Goal: Navigation & Orientation: Find specific page/section

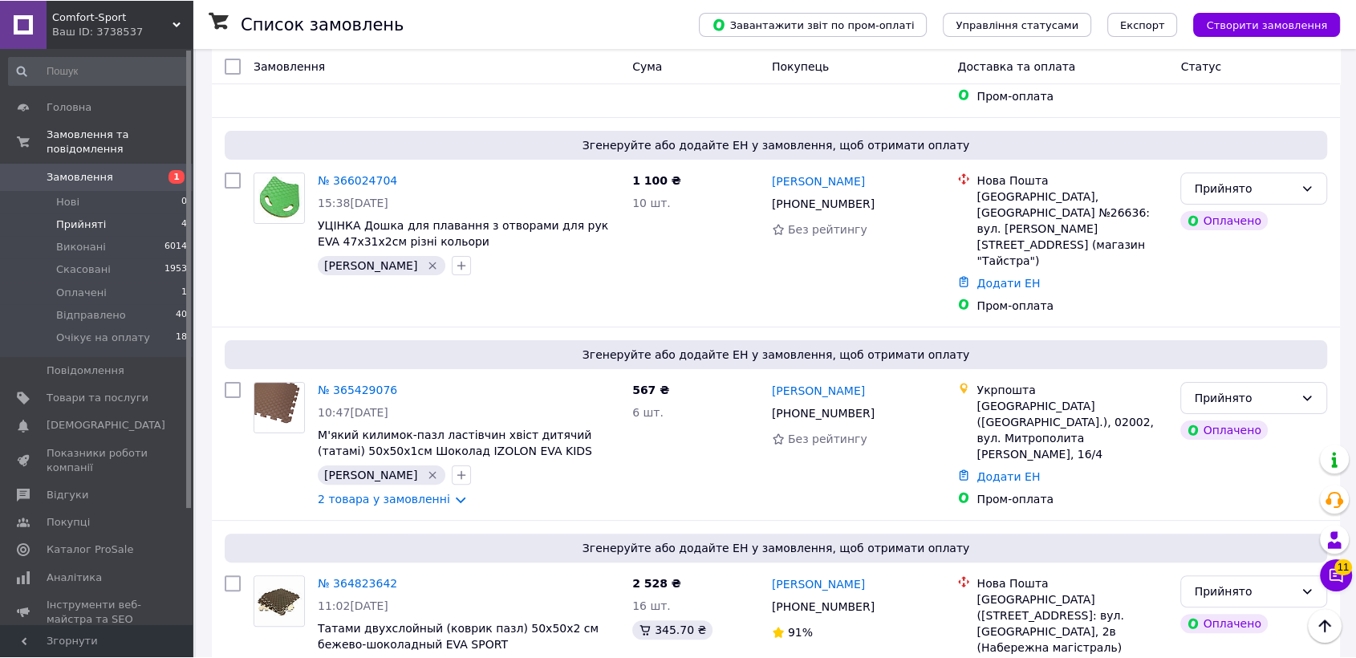
scroll to position [280, 0]
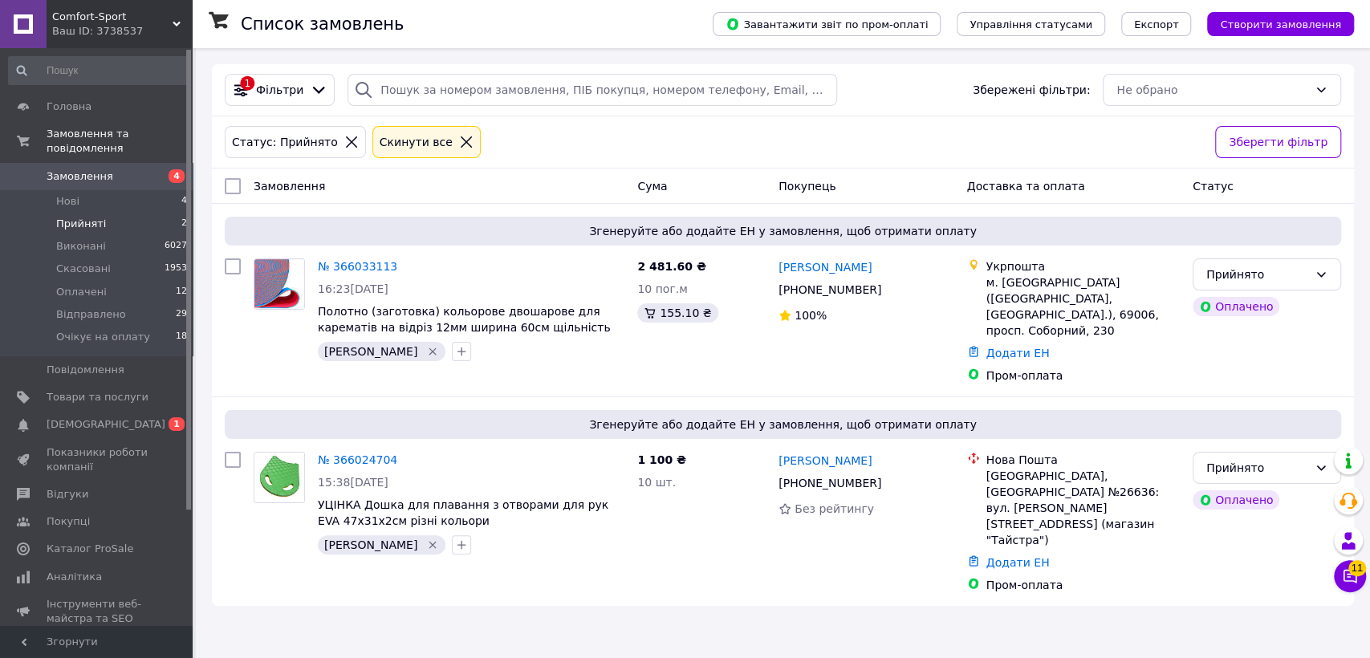
click at [461, 143] on icon at bounding box center [466, 141] width 11 height 11
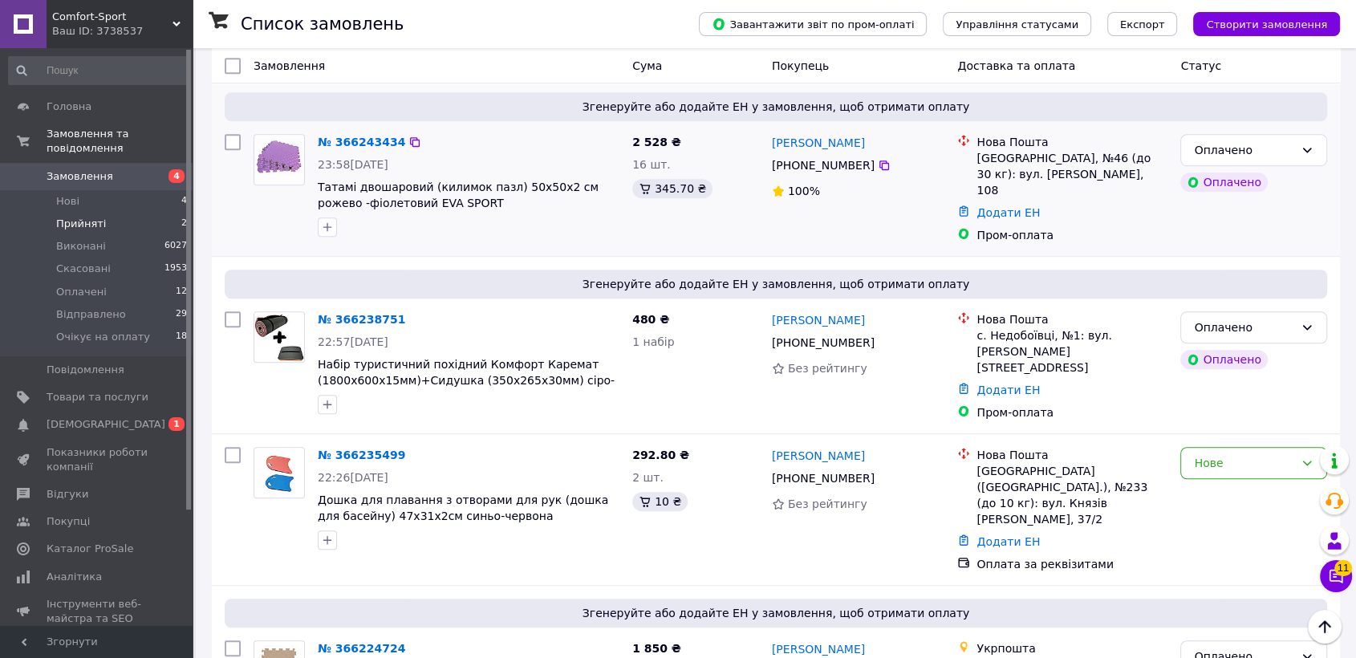
scroll to position [892, 0]
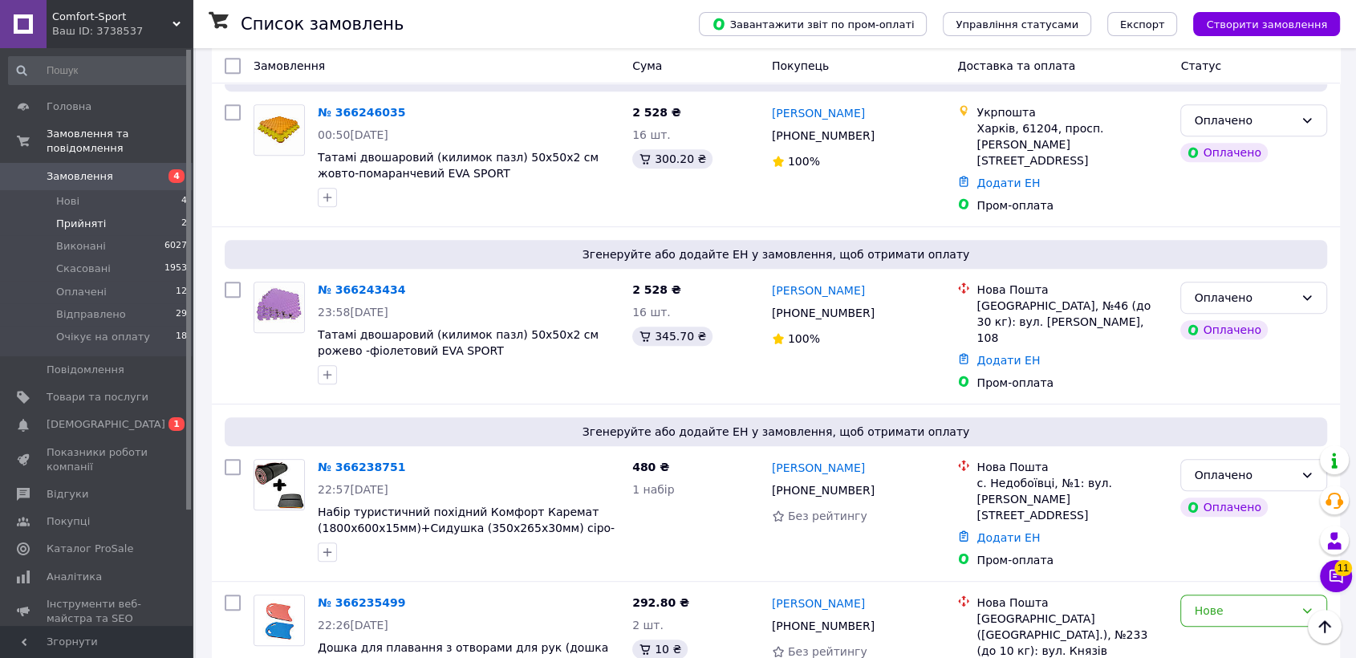
click at [71, 22] on span "Comfort-Sport" at bounding box center [112, 17] width 120 height 14
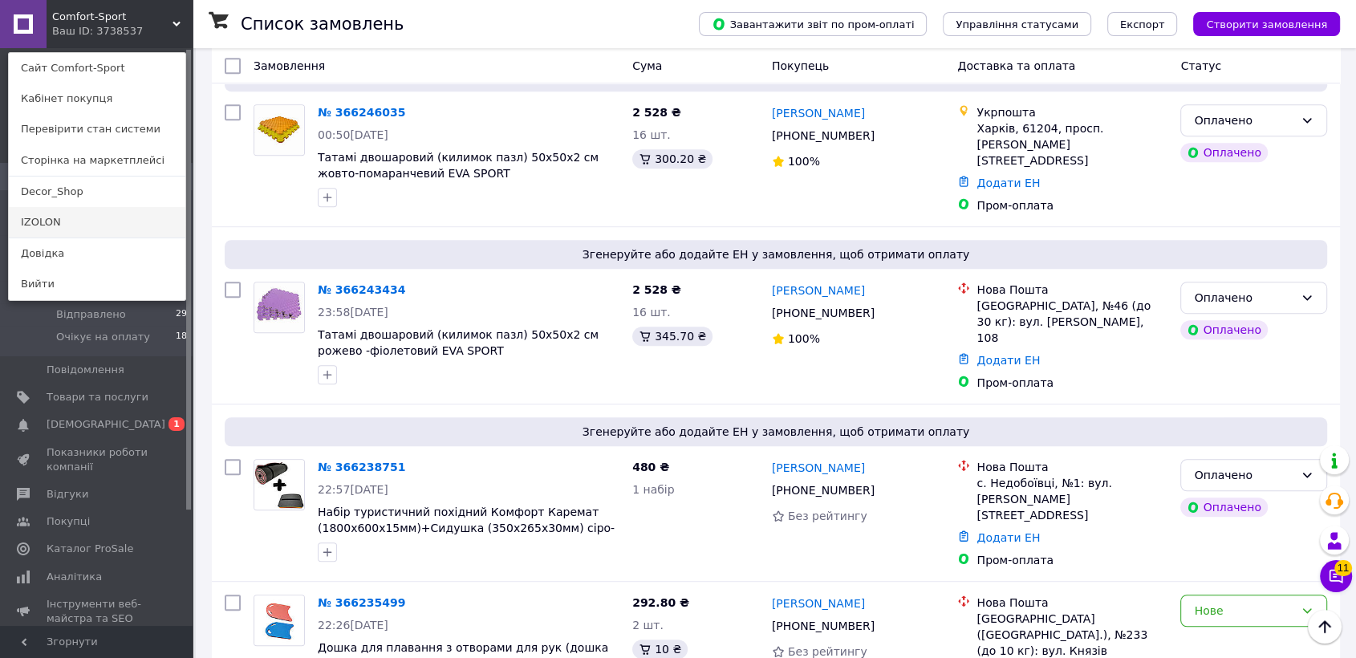
click at [22, 224] on link "IZOLON" at bounding box center [97, 222] width 177 height 30
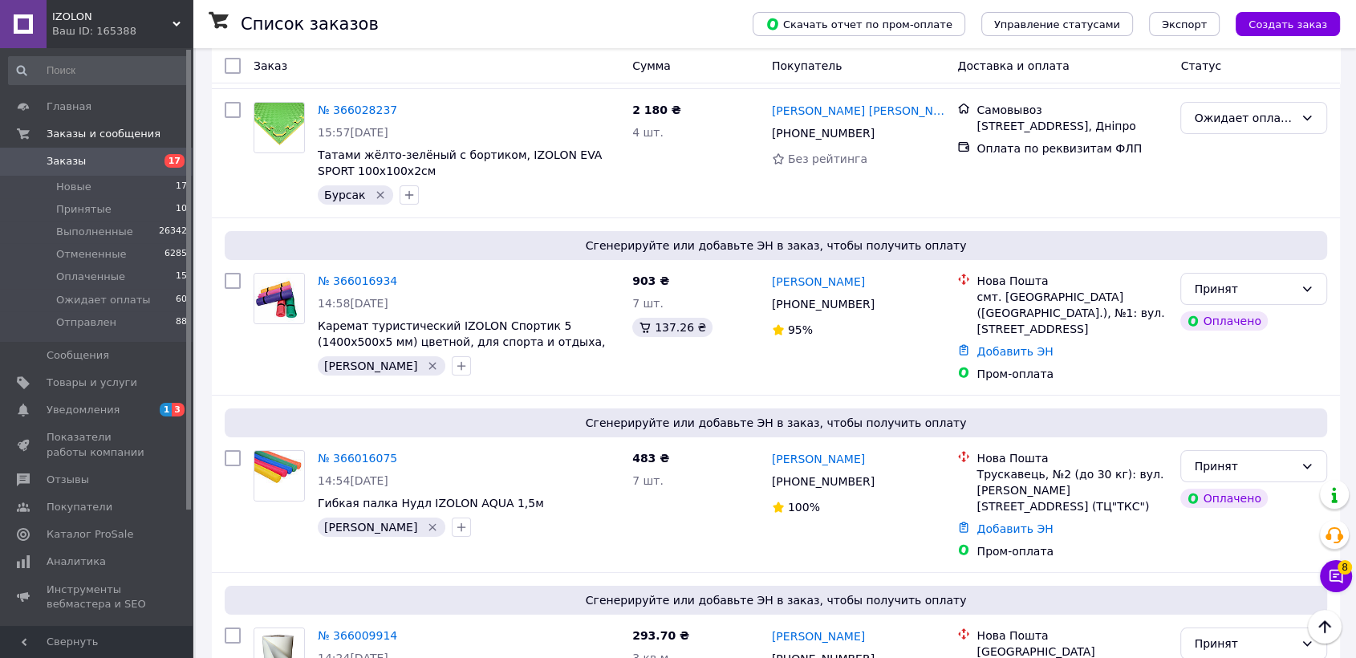
scroll to position [6064, 0]
